Goal: Navigation & Orientation: Find specific page/section

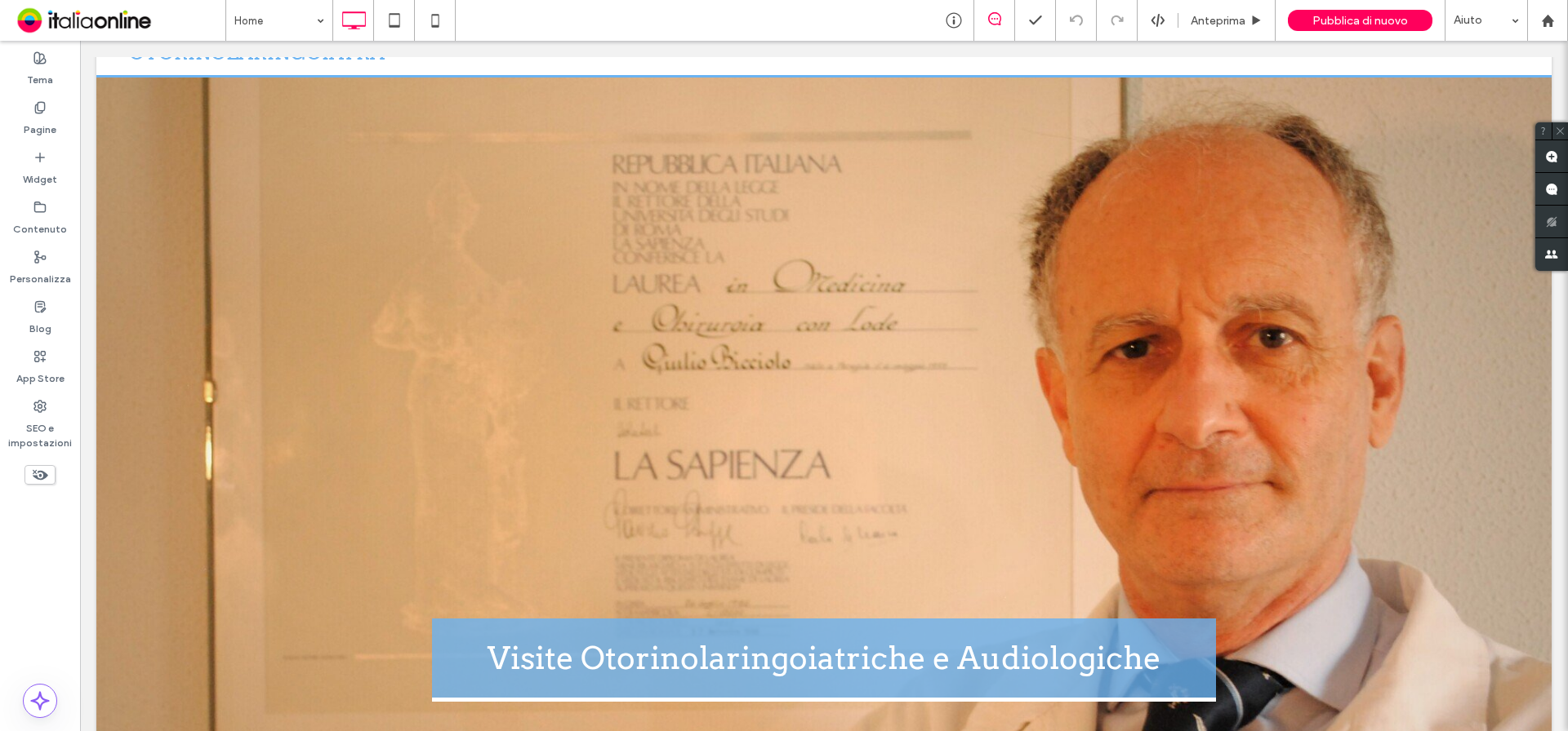
scroll to position [82, 0]
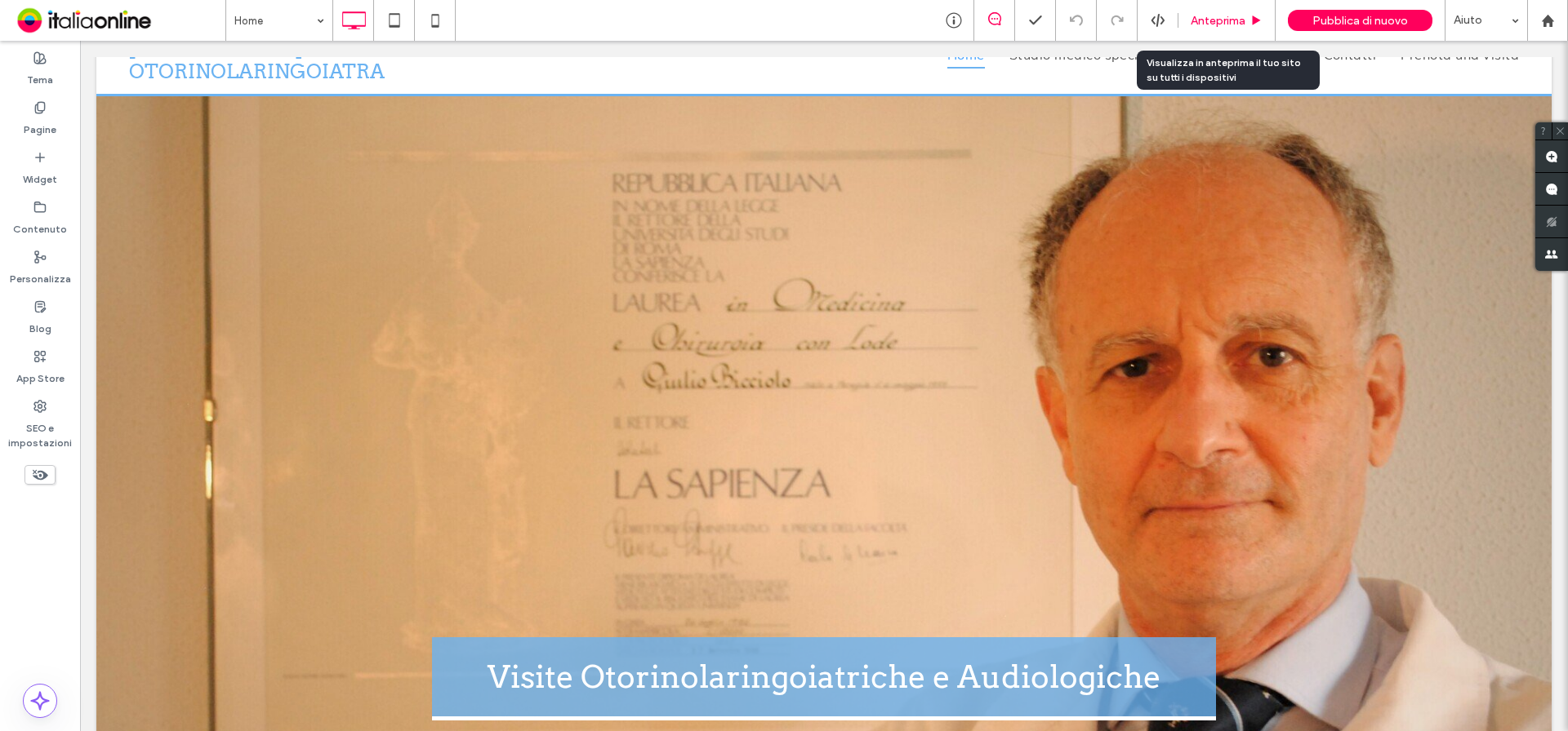
click at [1207, 23] on span "Anteprima" at bounding box center [1218, 20] width 55 height 14
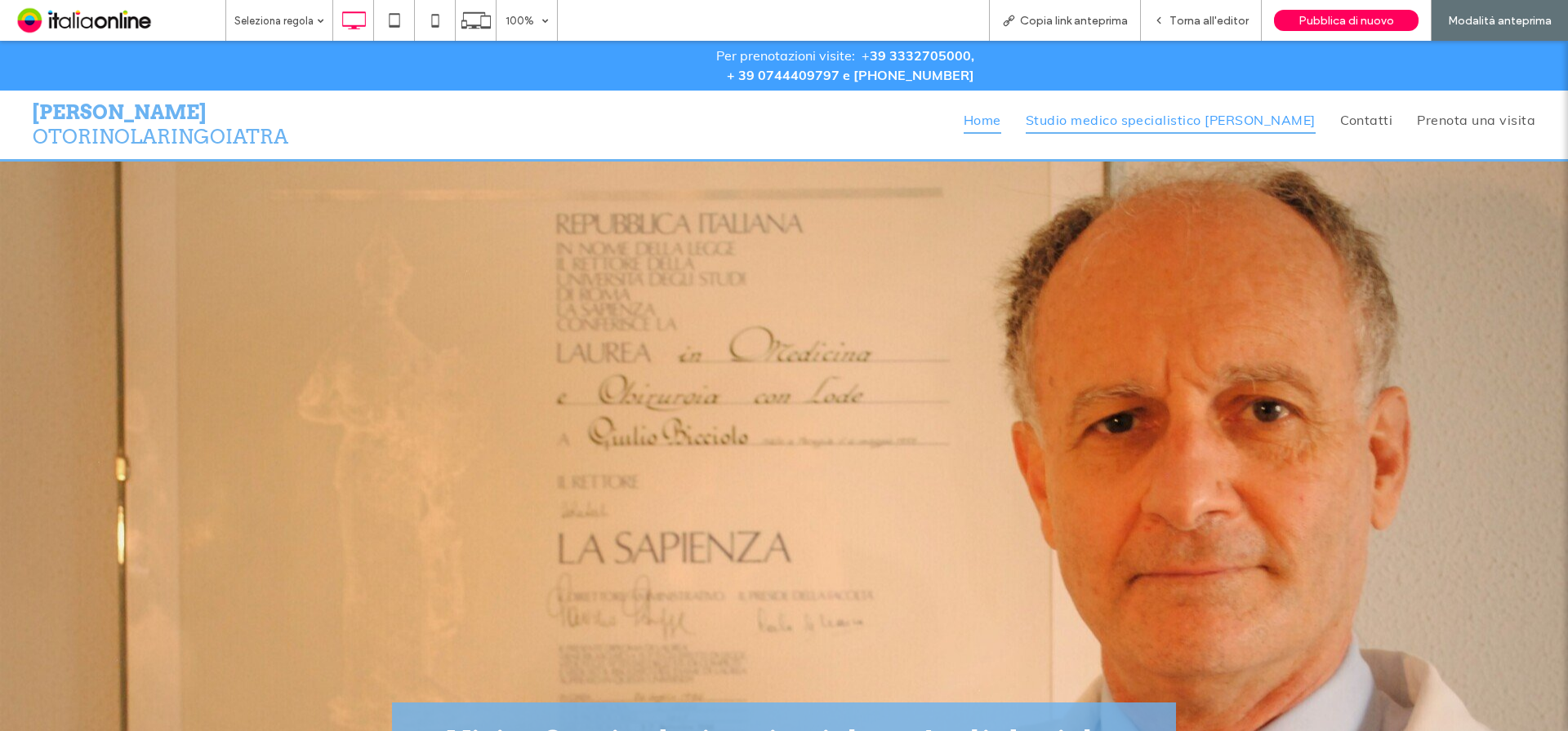
click at [1150, 125] on span "Studio medico specialistico [PERSON_NAME]" at bounding box center [1170, 120] width 290 height 27
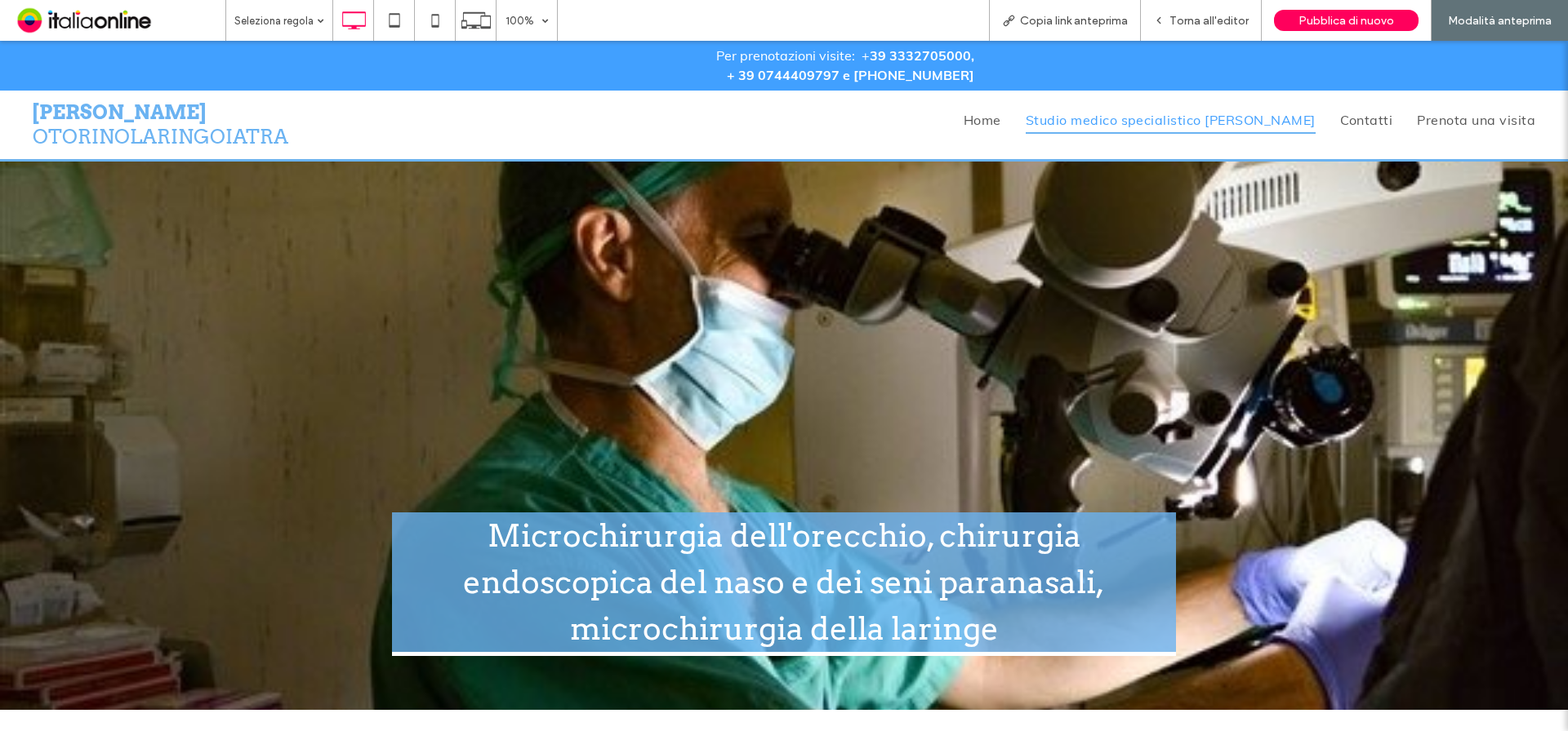
drag, startPoint x: 851, startPoint y: 415, endPoint x: 996, endPoint y: 237, distance: 229.6
drag, startPoint x: 1024, startPoint y: 120, endPoint x: 1025, endPoint y: 161, distance: 41.0
click at [1000, 120] on span "Home" at bounding box center [982, 120] width 38 height 27
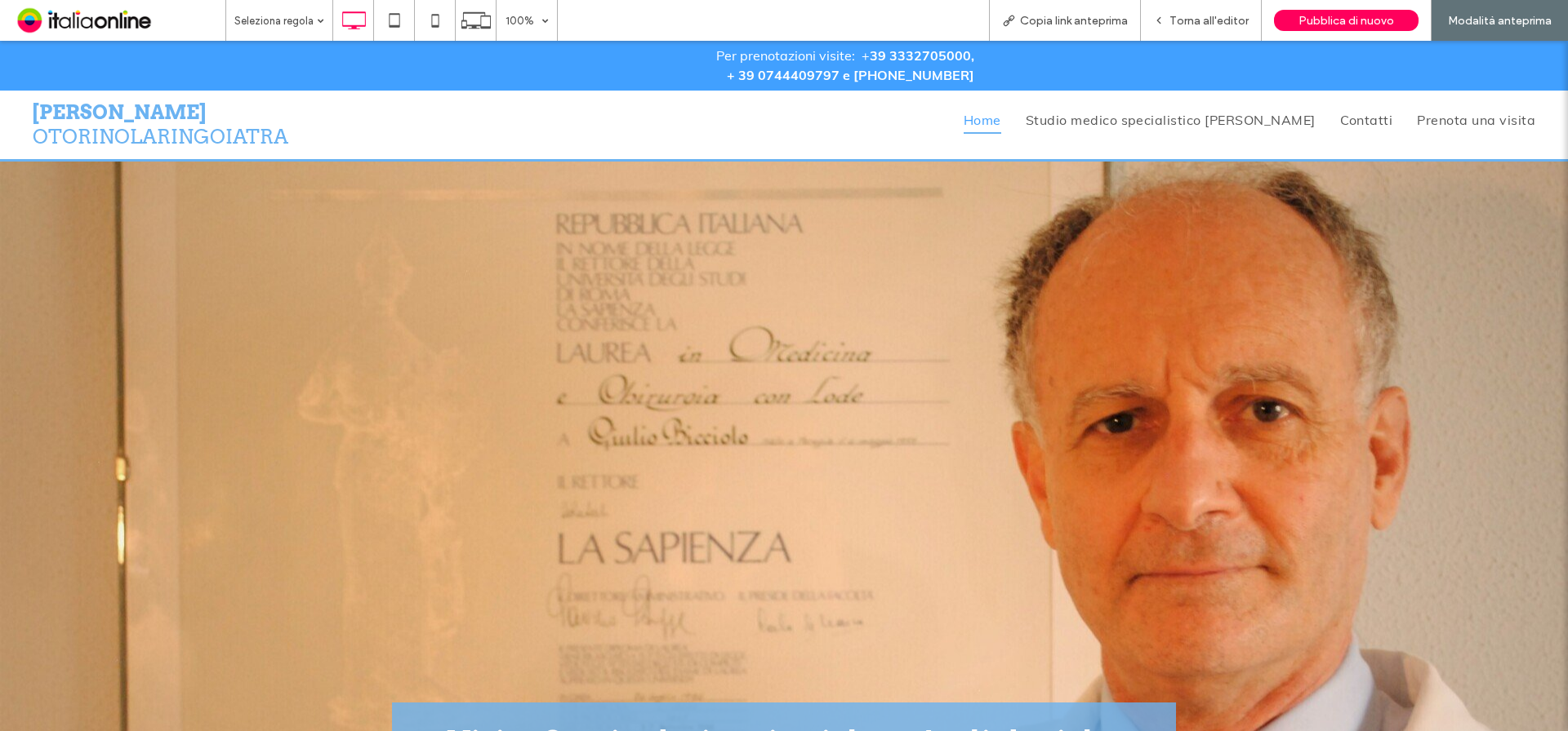
scroll to position [489, 0]
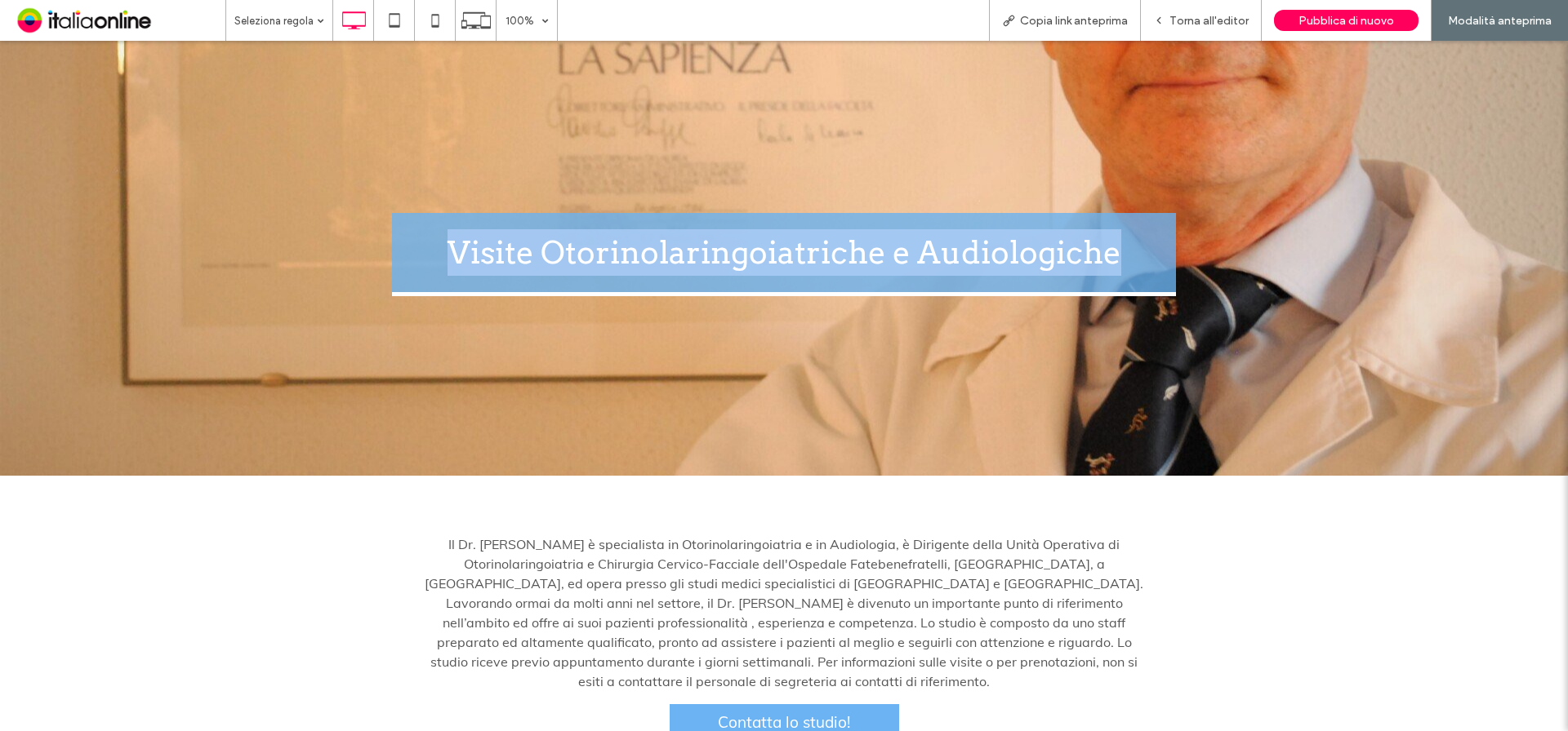
drag, startPoint x: 1122, startPoint y: 253, endPoint x: 459, endPoint y: 258, distance: 663.0
click at [435, 263] on h1 "Visite Otorinolaringoiatriche e Audiologiche" at bounding box center [784, 254] width 784 height 83
copy h1 "Visite Otorinolaringoiatriche e Audiologiche"
